Goal: Find specific page/section

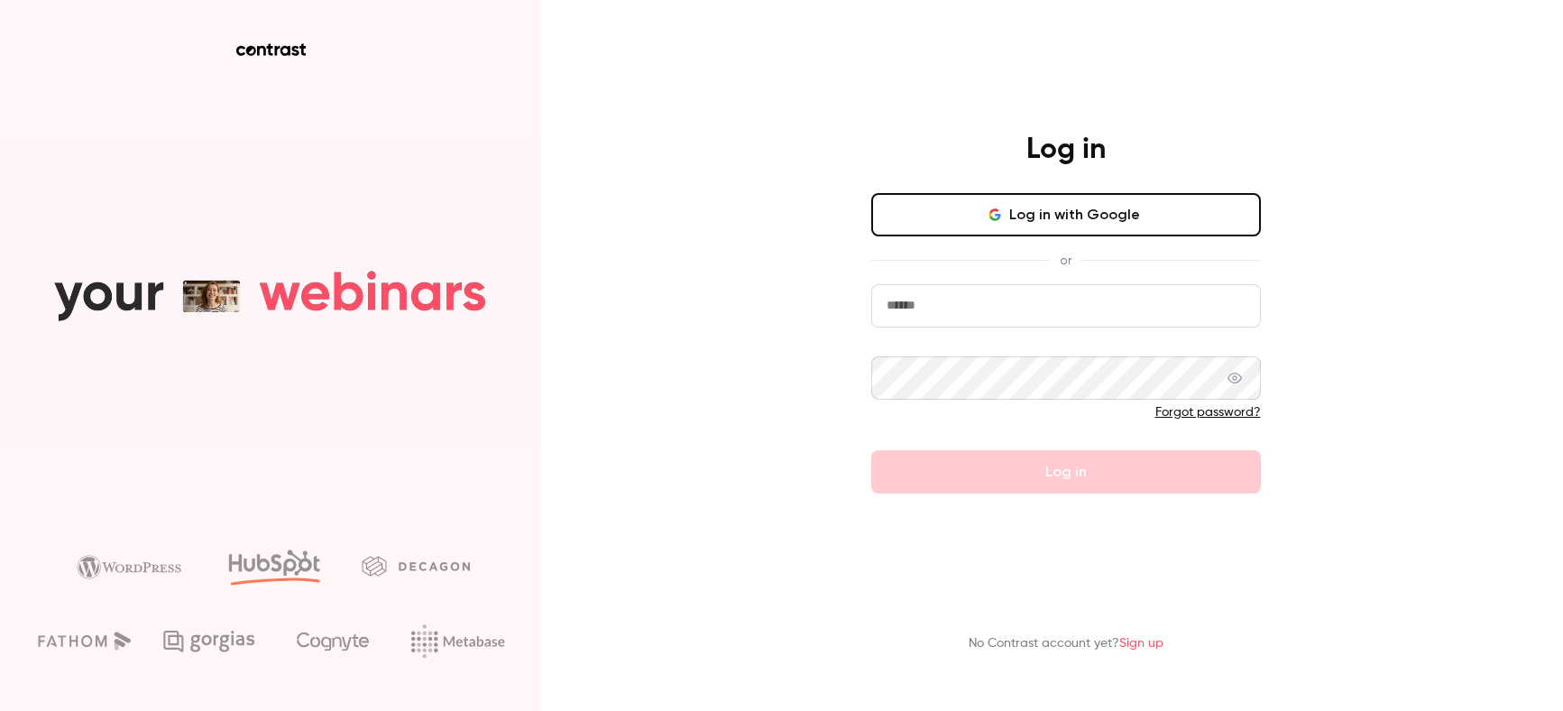
click at [1074, 210] on button "Log in with Google" at bounding box center [1066, 214] width 390 height 43
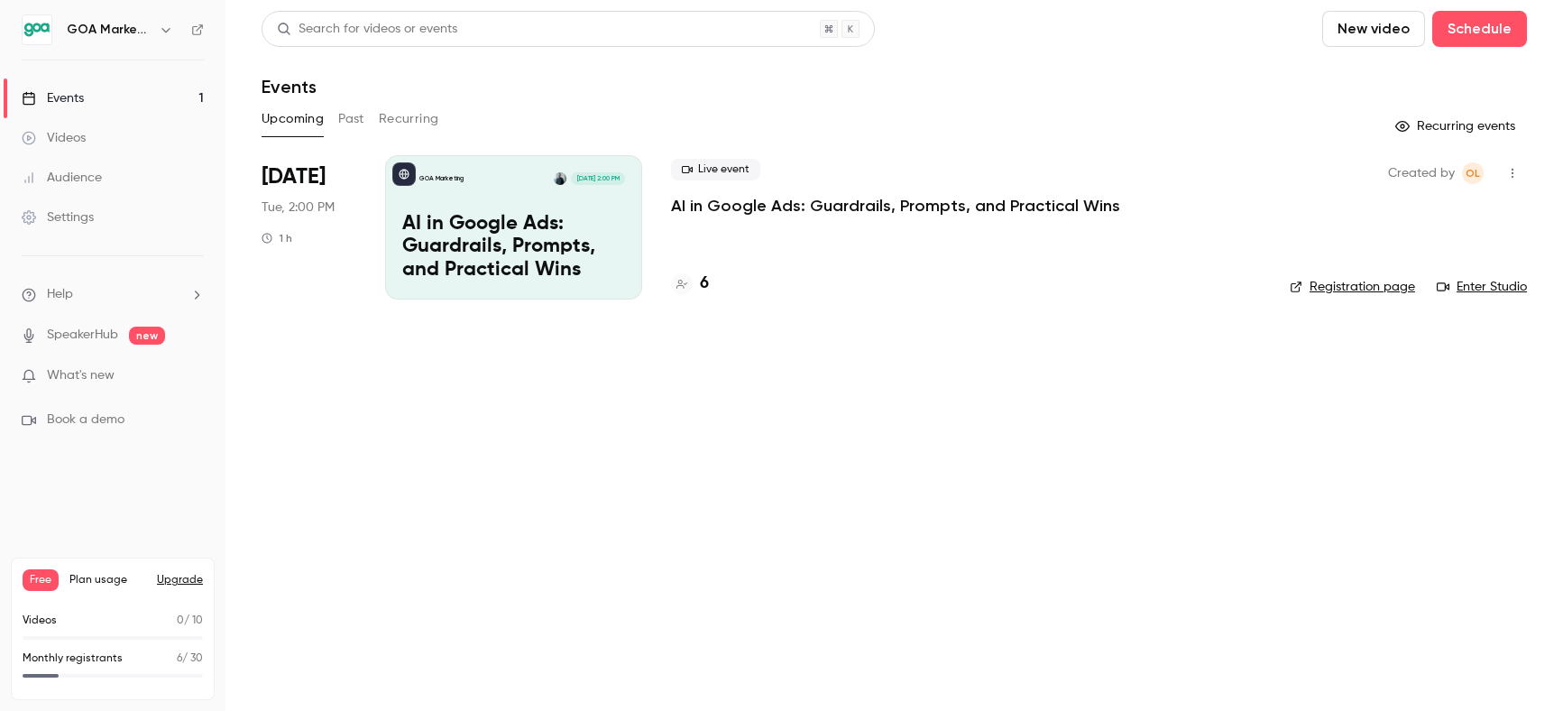
click at [88, 175] on div "Audience" at bounding box center [62, 178] width 80 height 18
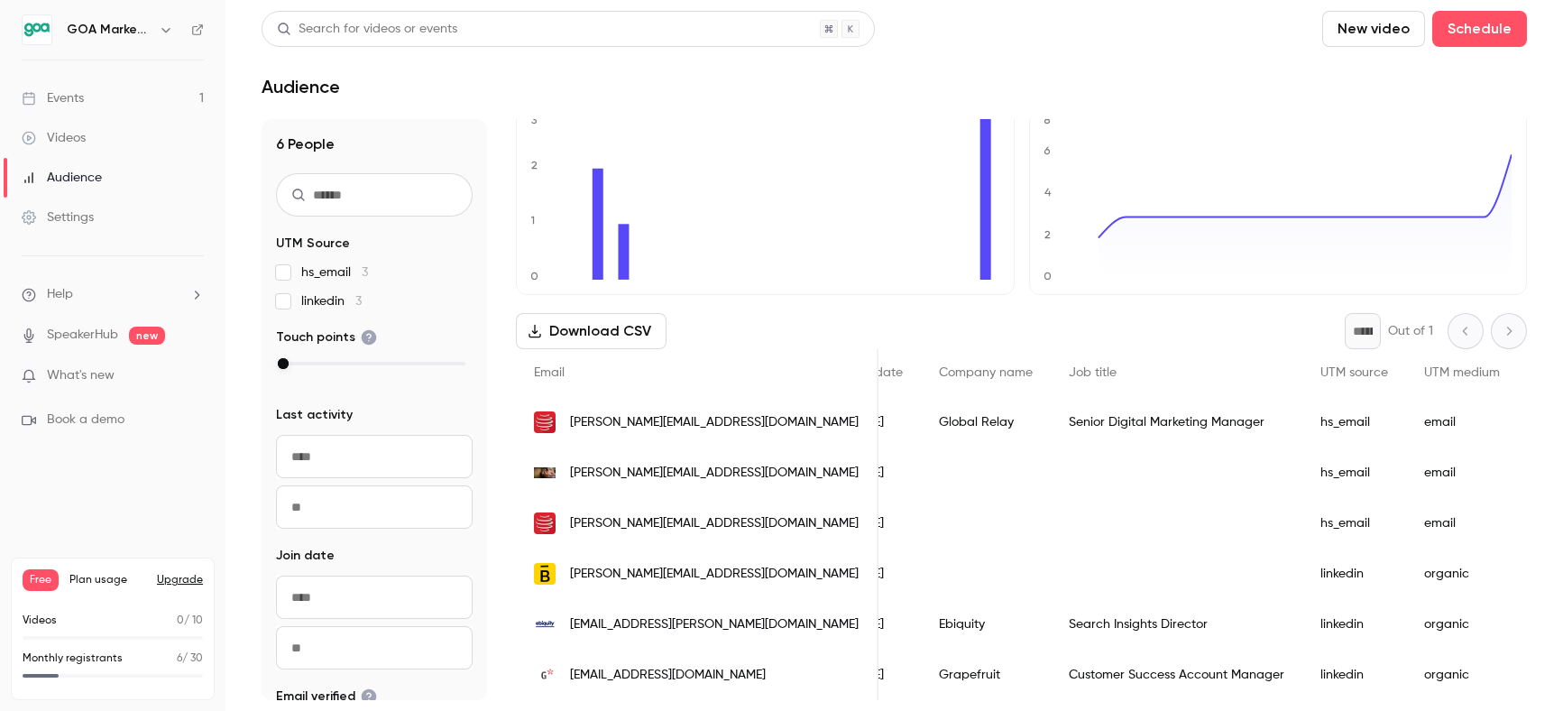
scroll to position [0, 565]
